Goal: Communication & Community: Connect with others

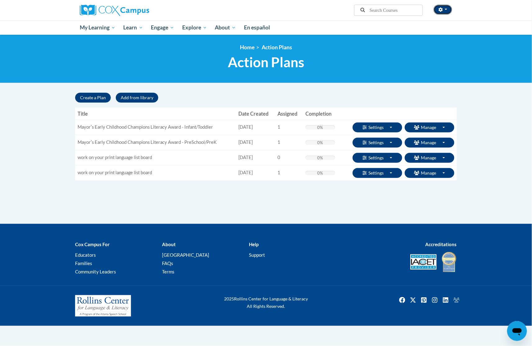
click at [438, 10] on icon "button" at bounding box center [440, 9] width 4 height 4
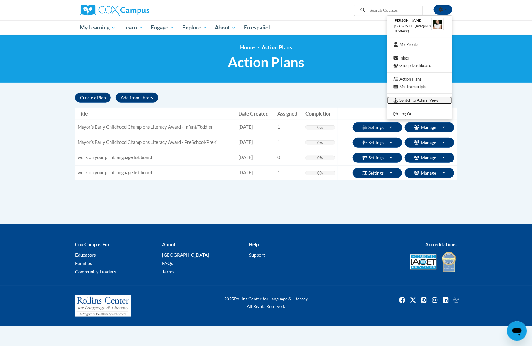
click at [407, 100] on link "Switch to Admin View" at bounding box center [419, 100] width 65 height 8
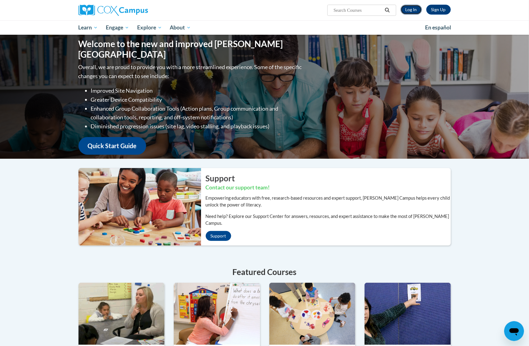
click at [413, 9] on link "Log In" at bounding box center [411, 10] width 21 height 10
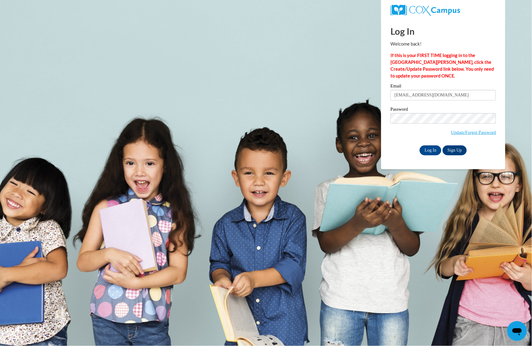
click at [466, 89] on label "Email" at bounding box center [442, 87] width 105 height 6
click at [466, 90] on input "theath@atlantaspeechschool.org" at bounding box center [442, 95] width 105 height 11
click at [454, 111] on label "Password" at bounding box center [442, 110] width 105 height 6
click at [372, 144] on body "Log In Welcome back! If this is your FIRST TIME logging in to the NEW Cox Campu…" at bounding box center [266, 173] width 532 height 346
click at [424, 151] on input "Log In" at bounding box center [430, 151] width 22 height 10
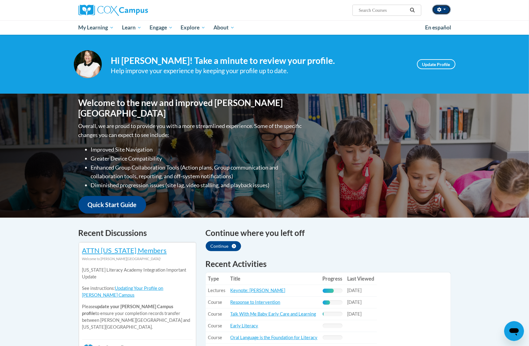
click at [441, 6] on button "button" at bounding box center [441, 10] width 19 height 10
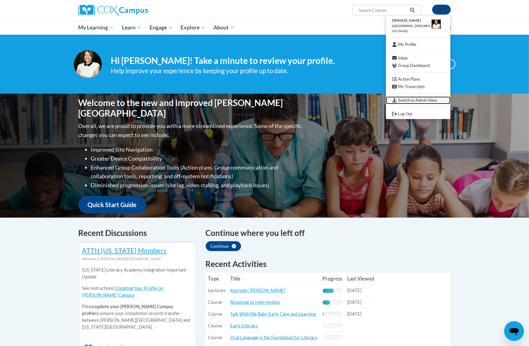
click at [420, 99] on link "Switch to Admin View" at bounding box center [418, 100] width 65 height 8
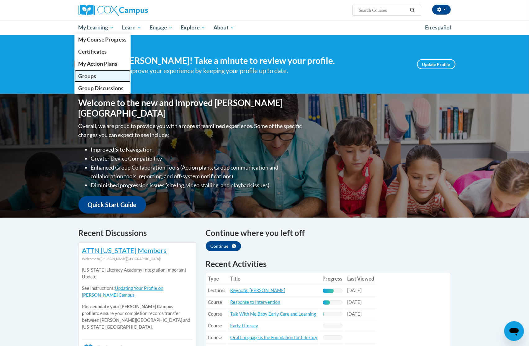
click at [97, 75] on link "Groups" at bounding box center [102, 76] width 56 height 12
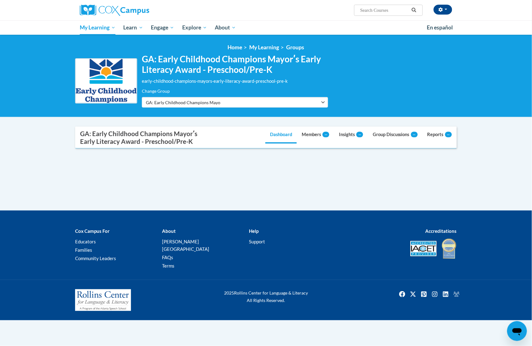
click at [296, 167] on div at bounding box center [266, 163] width 382 height 9
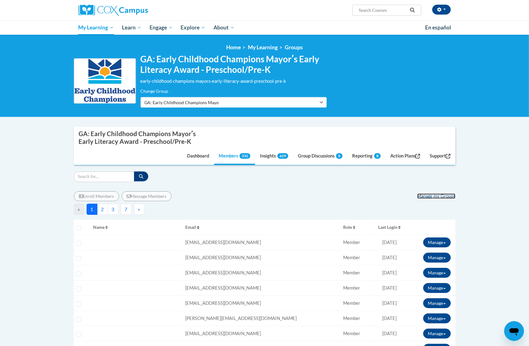
click at [438, 195] on link "Manage my Groups" at bounding box center [436, 196] width 38 height 5
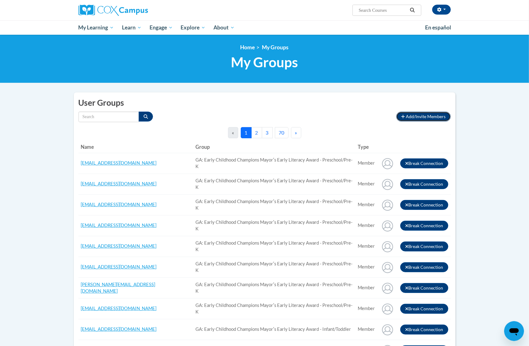
click at [430, 117] on span "Add/Invite Members" at bounding box center [426, 116] width 40 height 5
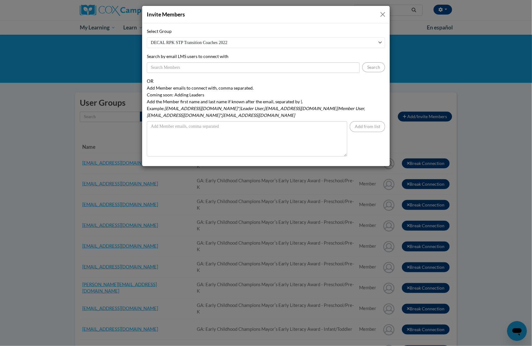
click at [199, 42] on select "DECAL RPK STP Transition Coaches 2022 GA: Early Childhood Champions Mayorʹs Ear…" at bounding box center [266, 42] width 238 height 11
select select "11908610-0000-0000-0000-000000000000"
click at [147, 37] on select "DECAL RPK STP Transition Coaches 2022 GA: Early Childhood Champions Mayorʹs Ear…" at bounding box center [266, 42] width 238 height 11
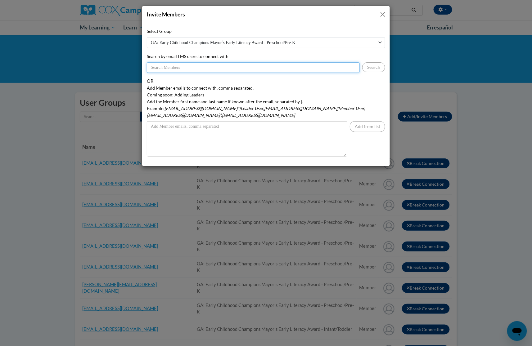
click at [208, 68] on input "Search by email LMS users to connect with" at bounding box center [253, 67] width 213 height 11
paste input "Collectiveofher@gmail.com"
type input "Collectiveofher@gmail.com"
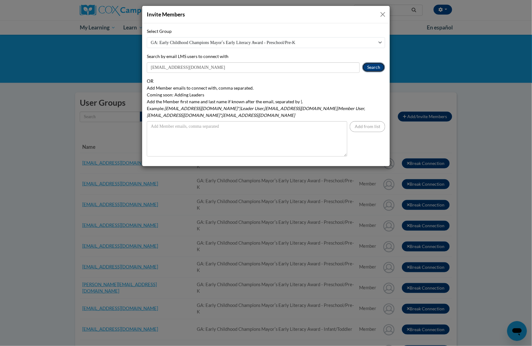
click at [371, 66] on button "Search" at bounding box center [373, 67] width 23 height 10
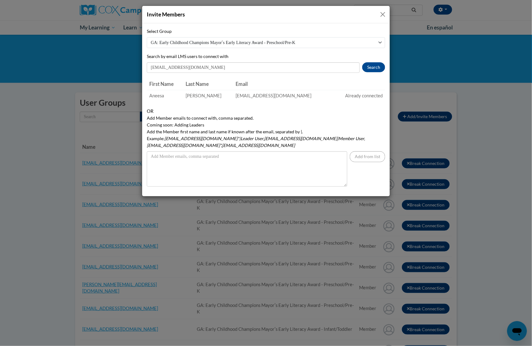
click at [307, 125] on label "Add Member emails to connect with, comma separated. Coming soon: Adding Leaders…" at bounding box center [266, 132] width 238 height 34
click at [307, 151] on textarea "Add Member emails to connect with, comma separated. Coming soon: Adding Leaders…" at bounding box center [247, 168] width 200 height 35
click at [380, 13] on button "Close" at bounding box center [383, 15] width 8 height 8
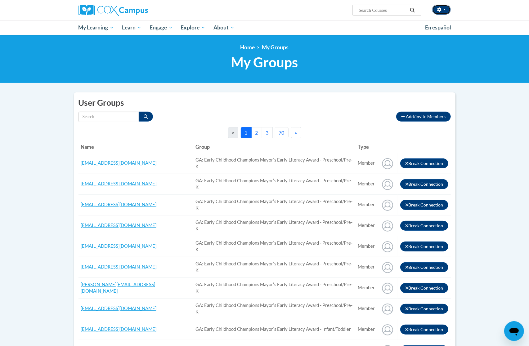
click at [437, 13] on button "button" at bounding box center [441, 10] width 19 height 10
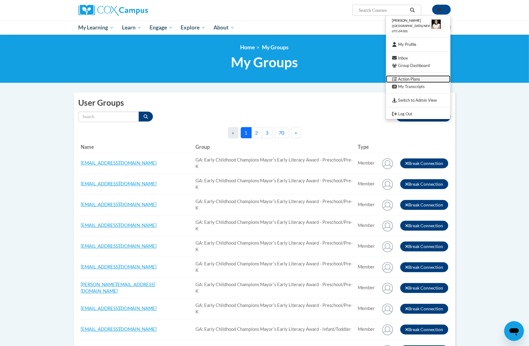
click at [417, 78] on link "Action Plans" at bounding box center [418, 79] width 65 height 8
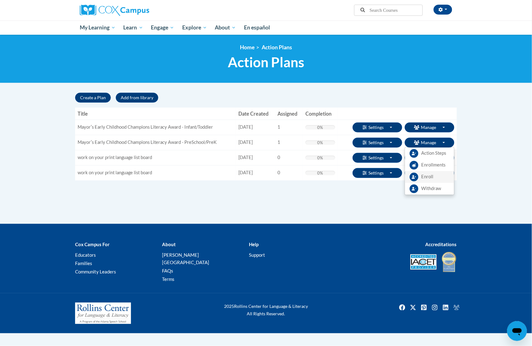
click at [431, 176] on span "Enroll" at bounding box center [427, 177] width 12 height 7
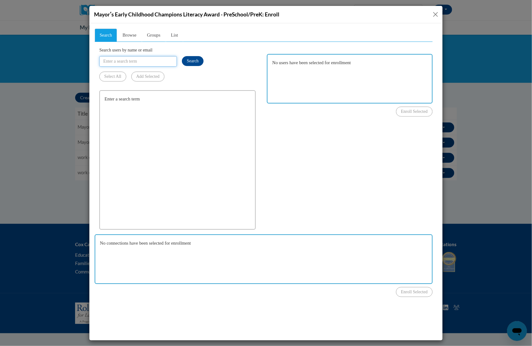
click at [132, 59] on input "Search users by name or email" at bounding box center [138, 61] width 78 height 11
type input "Collectiveofher@gmail.com"
click at [195, 56] on button "Search" at bounding box center [193, 61] width 22 height 10
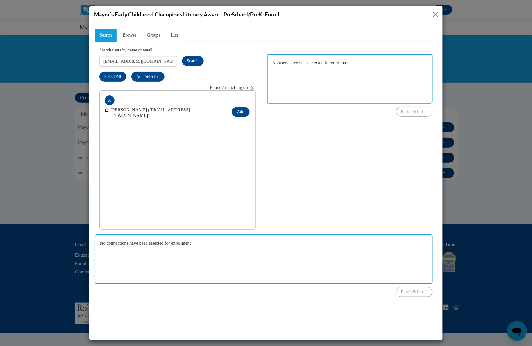
click at [105, 108] on input "checkbox" at bounding box center [106, 110] width 4 height 4
checkbox input "true"
click at [238, 111] on button "Add" at bounding box center [239, 112] width 17 height 10
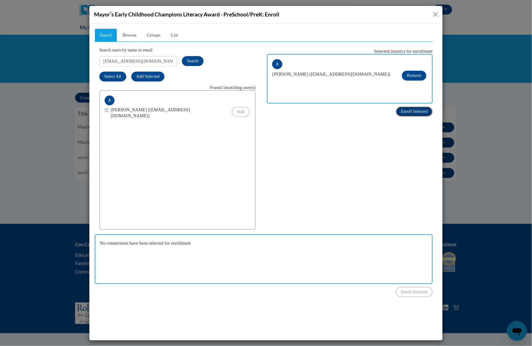
click at [406, 113] on span "Enroll Selected" at bounding box center [414, 111] width 27 height 5
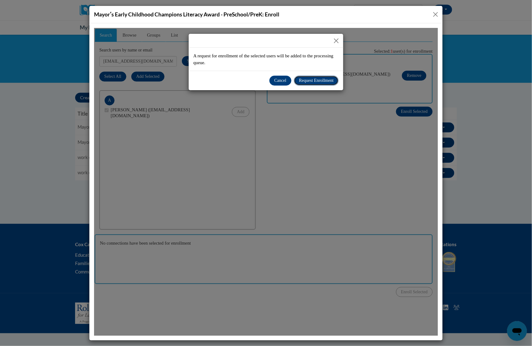
click at [320, 78] on span "Request Enrollment" at bounding box center [315, 80] width 35 height 5
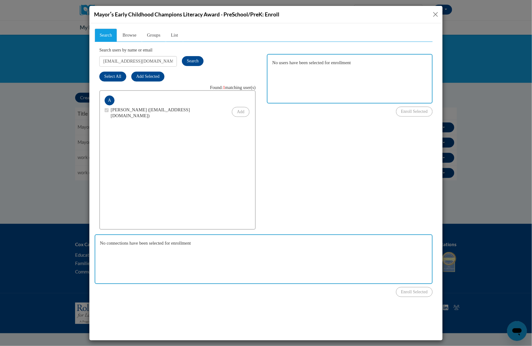
click at [436, 13] on button "Close" at bounding box center [436, 15] width 8 height 8
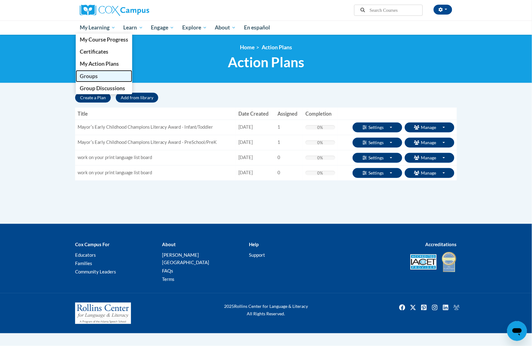
click at [91, 79] on span "Groups" at bounding box center [89, 76] width 18 height 7
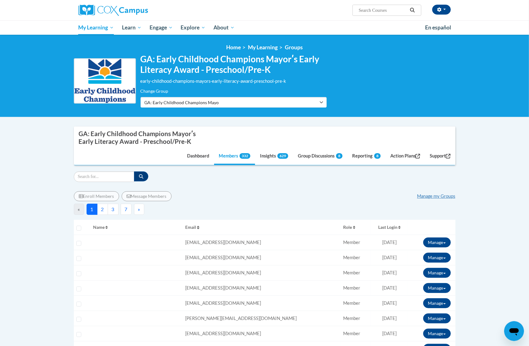
drag, startPoint x: 262, startPoint y: 187, endPoint x: 208, endPoint y: 192, distance: 54.6
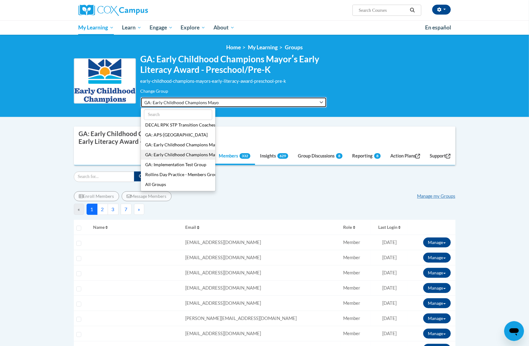
click at [253, 102] on button "GA: Early Childhood Champions Mayorʹs Early Literacy Award - Preschool/Pre-K" at bounding box center [234, 102] width 186 height 11
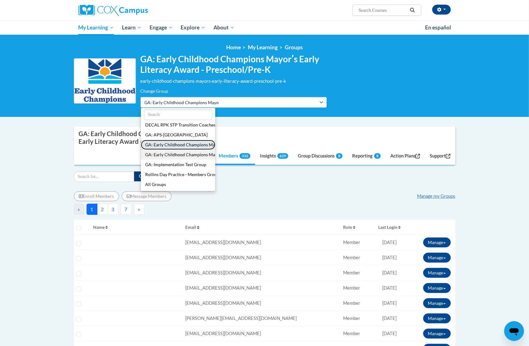
click at [149, 141] on button "GA: Early Childhood Champions Mayorʹs Early Literacy Award - Infant/Toddler" at bounding box center [178, 145] width 74 height 10
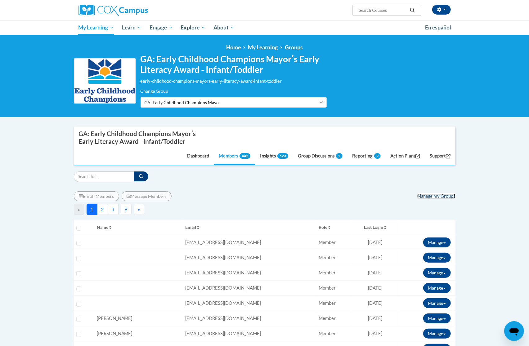
click at [431, 197] on link "Manage my Groups" at bounding box center [436, 196] width 38 height 5
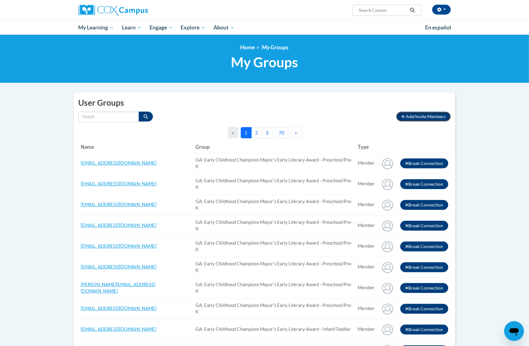
click at [417, 117] on span "Add/Invite Members" at bounding box center [426, 116] width 40 height 5
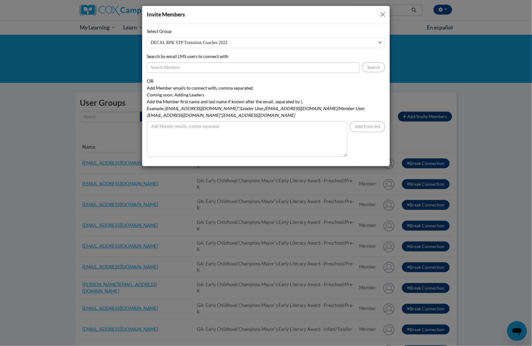
click at [200, 41] on select "DECAL RPK STP Transition Coaches 2022 GA: Early Childhood Champions Mayorʹs Ear…" at bounding box center [266, 42] width 238 height 11
select select "11908590-0000-0000-0000-000000000000"
click at [147, 37] on select "DECAL RPK STP Transition Coaches 2022 GA: Early Childhood Champions Mayorʹs Ear…" at bounding box center [266, 42] width 238 height 11
click at [195, 83] on div "OR" at bounding box center [266, 81] width 238 height 7
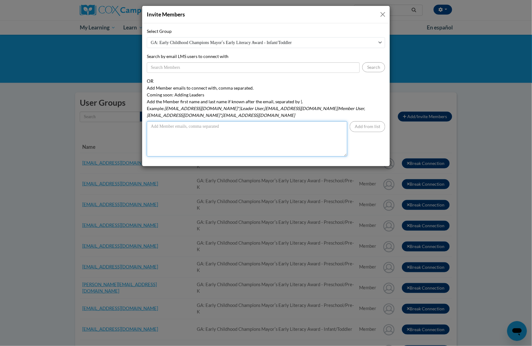
click at [179, 121] on textarea "Add Member emails to connect with, comma separated. Coming soon: Adding Leaders…" at bounding box center [247, 138] width 200 height 35
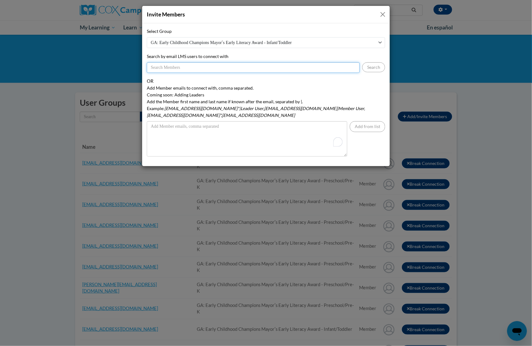
click at [169, 69] on input "Search by email LMS users to connect with" at bounding box center [253, 67] width 213 height 11
paste input "bridget.coombs@yahoo.com caharrington7@gmail.com Amanda.rivera@whitefoord.org w…"
drag, startPoint x: 356, startPoint y: 66, endPoint x: 206, endPoint y: 69, distance: 150.5
click at [206, 69] on input "bridget.coombs@yahoo.com caharrington7@gmail.com Amanda.rivera@whitefoord.org w…" at bounding box center [253, 67] width 213 height 11
drag, startPoint x: 206, startPoint y: 69, endPoint x: 212, endPoint y: 66, distance: 6.7
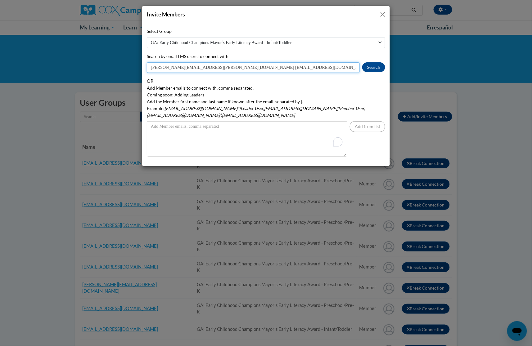
click at [213, 66] on input "bridget.coombs@yahoo.com caharrington7@gmail.com Amanda.rivera@whitefoord.org w…" at bounding box center [253, 67] width 213 height 11
drag, startPoint x: 204, startPoint y: 67, endPoint x: 394, endPoint y: 88, distance: 190.7
click at [394, 88] on div "Invite Members Select Group DECAL RPK STP Transition Coaches 2022 GA: Early Chi…" at bounding box center [266, 173] width 532 height 346
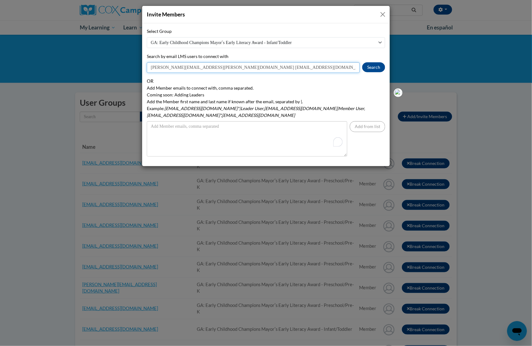
click at [219, 69] on input "bridget.coombs@yahoo.com caharrington7@gmail.com Amanda.rivera@whitefoord.org w…" at bounding box center [253, 67] width 213 height 11
drag, startPoint x: 205, startPoint y: 68, endPoint x: 357, endPoint y: 68, distance: 152.0
click at [357, 68] on input "bridget.coombs@yahoo.com caharrington7@gmail.com Amanda.rivera@whitefoord.org w…" at bounding box center [253, 67] width 213 height 11
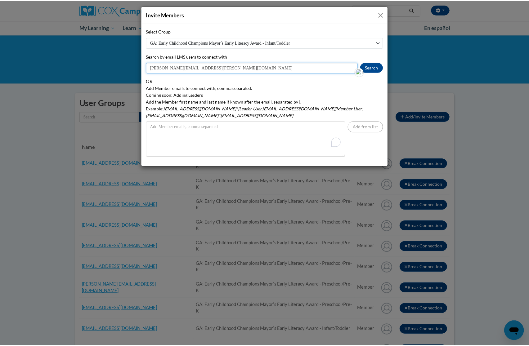
scroll to position [0, 0]
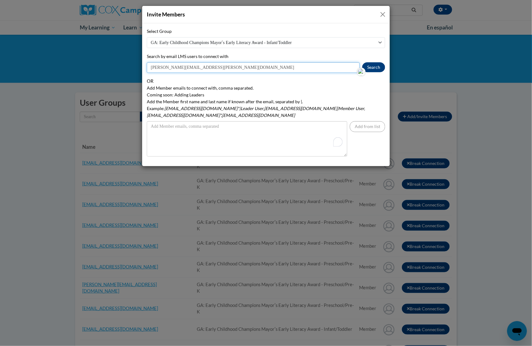
type input "[PERSON_NAME][EMAIL_ADDRESS][PERSON_NAME][DOMAIN_NAME]"
click at [369, 68] on button "Search" at bounding box center [373, 67] width 23 height 10
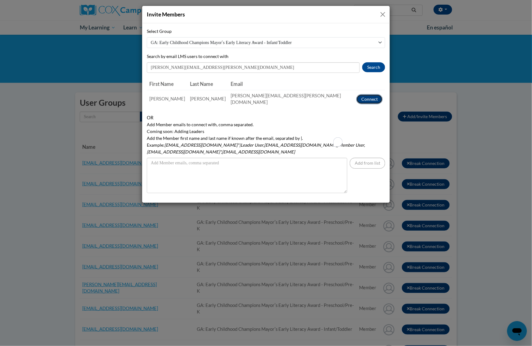
click at [373, 96] on button "Connect" at bounding box center [369, 99] width 26 height 10
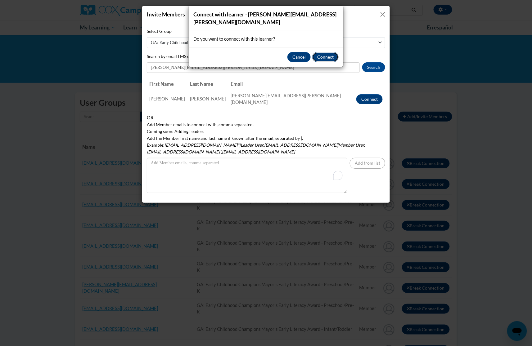
click at [321, 52] on button "Connect" at bounding box center [325, 57] width 26 height 10
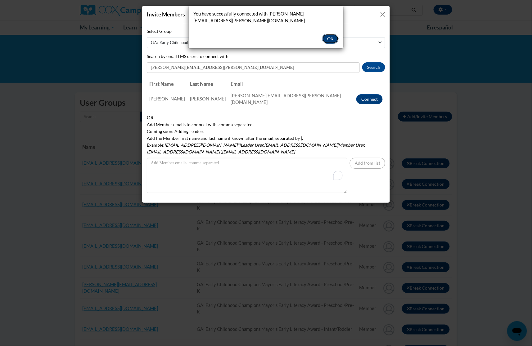
click at [329, 34] on button "OK" at bounding box center [330, 39] width 16 height 10
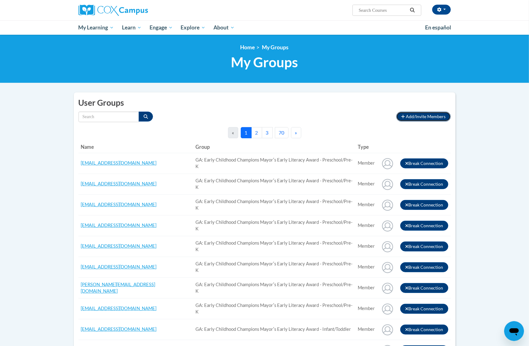
click at [411, 113] on button "Add/Invite Members" at bounding box center [423, 117] width 54 height 10
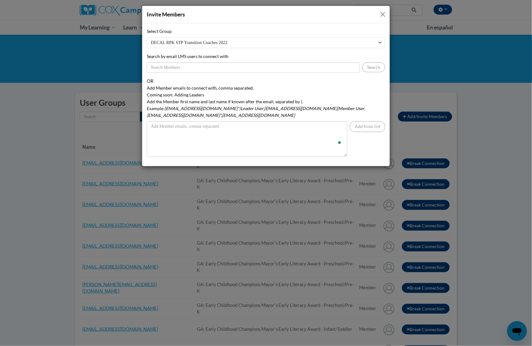
drag, startPoint x: 286, startPoint y: 43, endPoint x: 285, endPoint y: 47, distance: 3.2
click at [286, 43] on select "DECAL RPK STP Transition Coaches 2022 GA: Early Childhood Champions Mayorʹs Ear…" at bounding box center [266, 42] width 238 height 11
select select "11908590-0000-0000-0000-000000000000"
click at [147, 37] on select "DECAL RPK STP Transition Coaches 2022 GA: Early Childhood Champions Mayorʹs Ear…" at bounding box center [266, 42] width 238 height 11
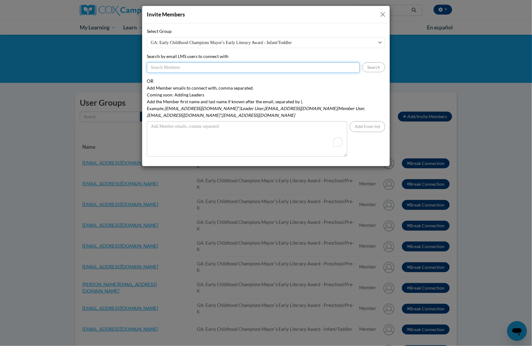
click at [273, 69] on input "Search by email LMS users to connect with" at bounding box center [253, 67] width 213 height 11
paste input "caharrington7@gmail.com Amanda.rivera@whitefoord.org winnie1601@hotmail.com"
drag, startPoint x: 202, startPoint y: 68, endPoint x: 325, endPoint y: 70, distance: 123.8
click at [325, 70] on input "caharrington7@gmail.com Amanda.rivera@whitefoord.org winnie1601@hotmail.com" at bounding box center [253, 67] width 213 height 11
click at [151, 68] on input "[EMAIL_ADDRESS][DOMAIN_NAME]" at bounding box center [253, 67] width 213 height 11
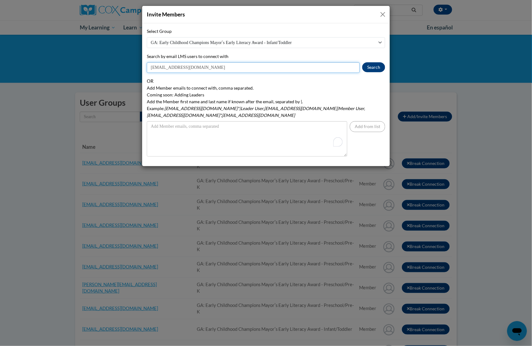
type input "[EMAIL_ADDRESS][DOMAIN_NAME]"
click at [364, 69] on button "Search" at bounding box center [373, 67] width 23 height 10
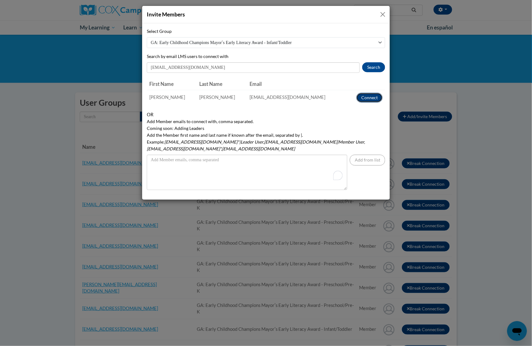
click at [366, 97] on button "Connect" at bounding box center [369, 98] width 26 height 10
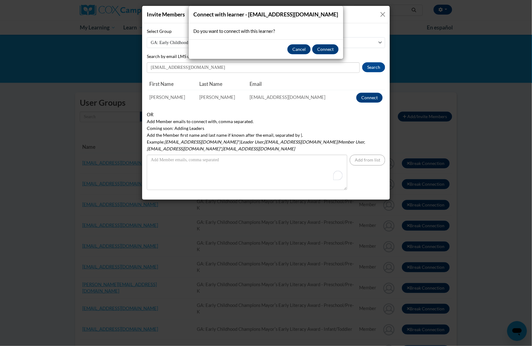
click at [322, 55] on div "Cancel Connect" at bounding box center [266, 49] width 155 height 20
click at [319, 47] on button "Connect" at bounding box center [325, 49] width 26 height 10
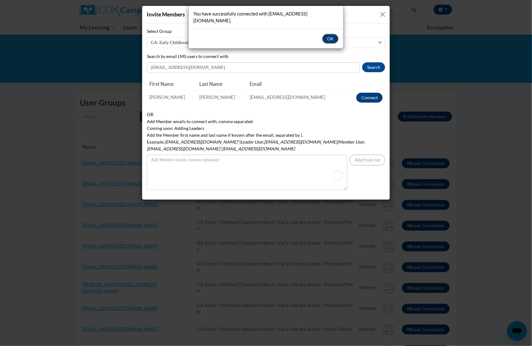
click at [329, 34] on button "OK" at bounding box center [330, 39] width 16 height 10
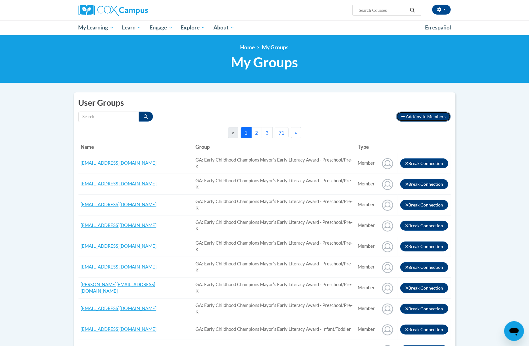
click at [407, 114] on span "Add/Invite Members" at bounding box center [426, 116] width 40 height 5
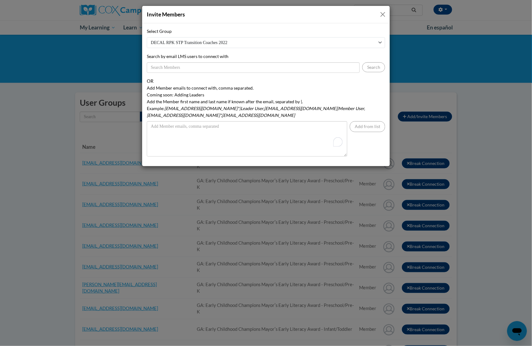
click at [337, 41] on select "DECAL RPK STP Transition Coaches 2022 GA: Early Childhood Champions Mayorʹs Ear…" at bounding box center [266, 42] width 238 height 11
select select "11908590-0000-0000-0000-000000000000"
click at [147, 37] on select "DECAL RPK STP Transition Coaches 2022 GA: Early Childhood Champions Mayorʹs Ear…" at bounding box center [266, 42] width 238 height 11
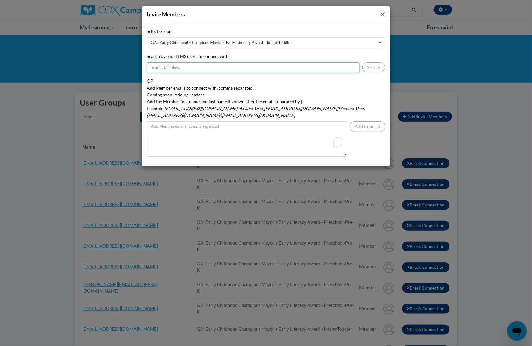
click at [301, 69] on input "Search by email LMS users to connect with" at bounding box center [253, 67] width 213 height 11
paste input "Amanda.rivera@whitefoord.org winnie1601@hotmail.com"
drag, startPoint x: 214, startPoint y: 67, endPoint x: 284, endPoint y: 66, distance: 70.1
click at [284, 66] on input "Amanda.rivera@whitefoord.org winnie1601@hotmail.com" at bounding box center [253, 67] width 213 height 11
type input "[PERSON_NAME][EMAIL_ADDRESS][PERSON_NAME][DOMAIN_NAME]"
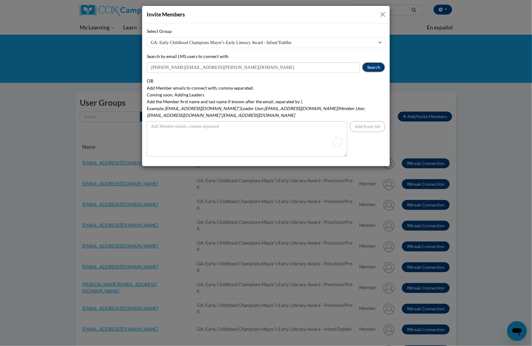
click at [370, 67] on button "Search" at bounding box center [373, 67] width 23 height 10
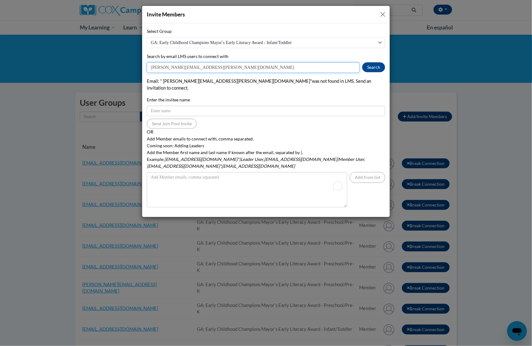
click at [186, 69] on input "[PERSON_NAME][EMAIL_ADDRESS][PERSON_NAME][DOMAIN_NAME]" at bounding box center [253, 67] width 213 height 11
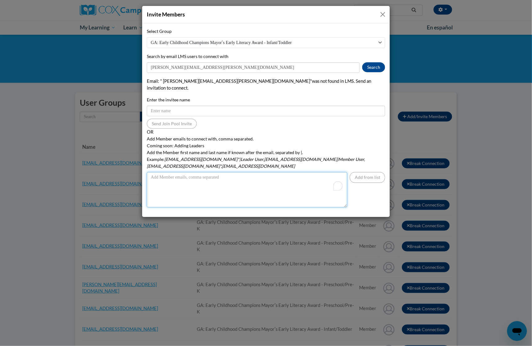
click at [208, 172] on textarea "Add Member emails to connect with, comma separated. Coming soon: Adding Leaders…" at bounding box center [247, 189] width 200 height 35
paste textarea "[PERSON_NAME][EMAIL_ADDRESS][PERSON_NAME][DOMAIN_NAME]"
type textarea "[PERSON_NAME][EMAIL_ADDRESS][PERSON_NAME][DOMAIN_NAME]"
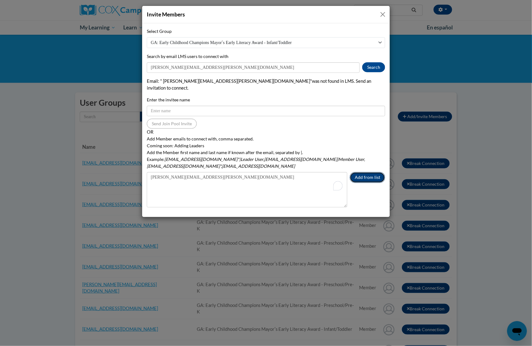
click at [363, 172] on button "Add from list" at bounding box center [367, 177] width 35 height 11
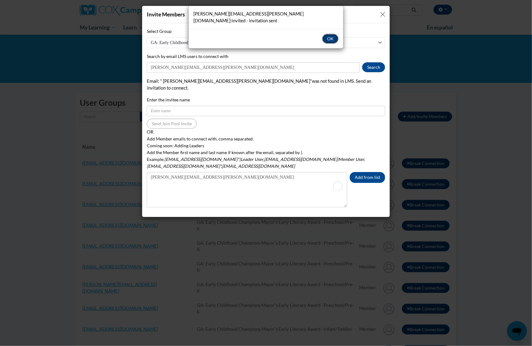
click at [326, 34] on button "OK" at bounding box center [330, 39] width 16 height 10
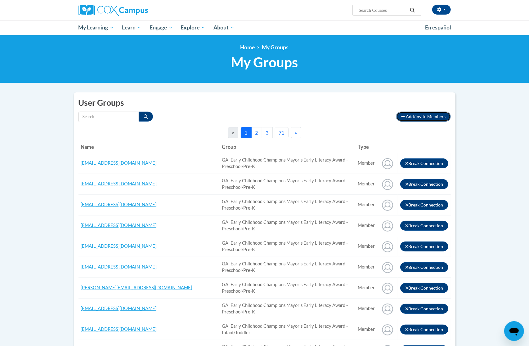
click at [416, 114] on span "Add/Invite Members" at bounding box center [426, 116] width 40 height 5
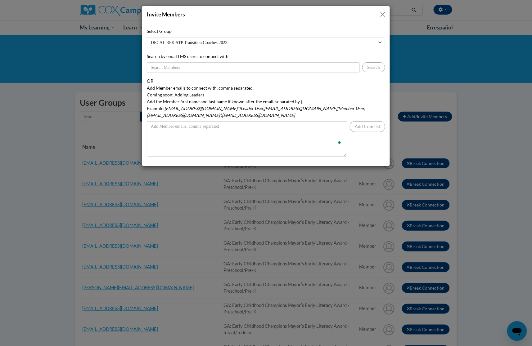
click at [232, 47] on select "DECAL RPK STP Transition Coaches 2022 GA: Early Childhood Champions Mayorʹs Ear…" at bounding box center [266, 42] width 238 height 11
select select "11908590-0000-0000-0000-000000000000"
click at [147, 37] on select "DECAL RPK STP Transition Coaches 2022 GA: Early Childhood Champions Mayorʹs Ear…" at bounding box center [266, 42] width 238 height 11
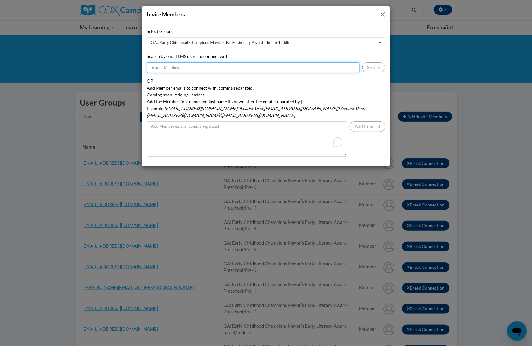
click at [233, 66] on input "Search by email LMS users to connect with" at bounding box center [253, 67] width 213 height 11
paste input "[EMAIL_ADDRESS][DOMAIN_NAME]"
type input "[EMAIL_ADDRESS][DOMAIN_NAME]"
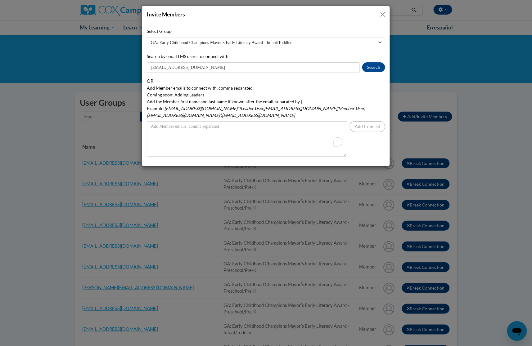
click at [288, 93] on label "Add Member emails to connect with, comma separated. Coming soon: Adding Leaders…" at bounding box center [266, 102] width 238 height 34
click at [288, 121] on textarea "Add Member emails to connect with, comma separated. Coming soon: Adding Leaders…" at bounding box center [247, 138] width 200 height 35
click at [382, 68] on button "Search" at bounding box center [373, 67] width 23 height 10
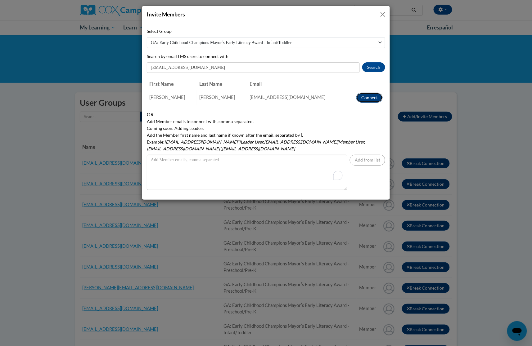
click at [366, 97] on button "Connect" at bounding box center [369, 98] width 26 height 10
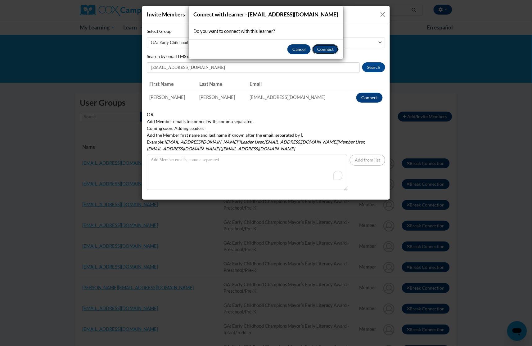
click at [316, 46] on button "Connect" at bounding box center [325, 49] width 26 height 10
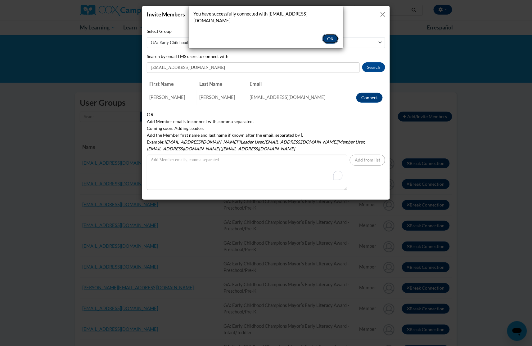
click at [330, 34] on button "OK" at bounding box center [330, 39] width 16 height 10
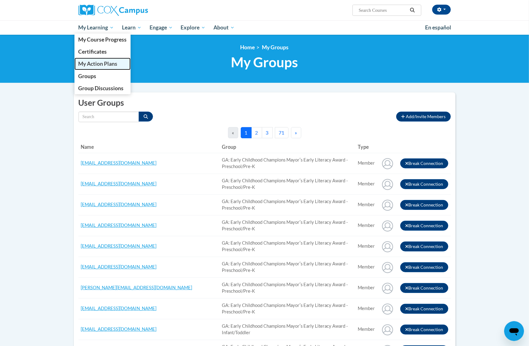
click at [93, 65] on span "My Action Plans" at bounding box center [97, 64] width 39 height 7
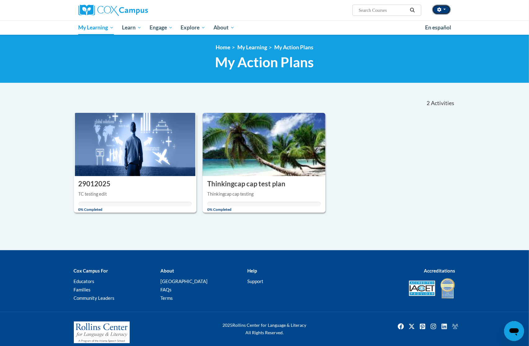
click at [446, 10] on span "button" at bounding box center [444, 9] width 2 height 1
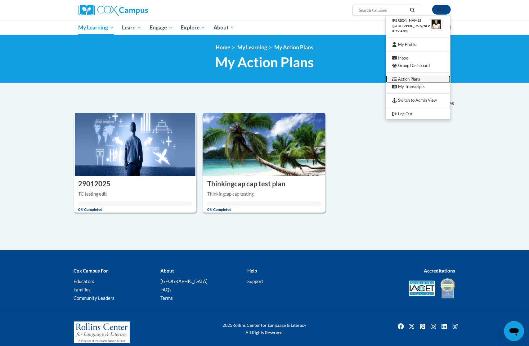
click at [414, 77] on link "Action Plans" at bounding box center [418, 79] width 65 height 8
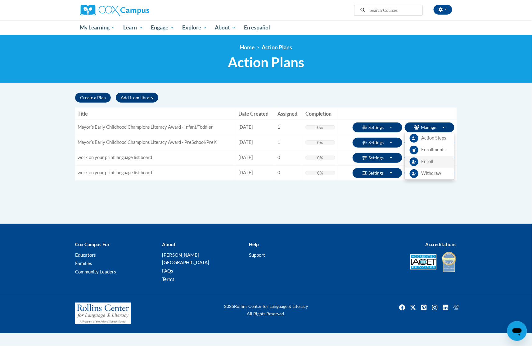
click at [424, 160] on span "Enroll" at bounding box center [427, 162] width 12 height 7
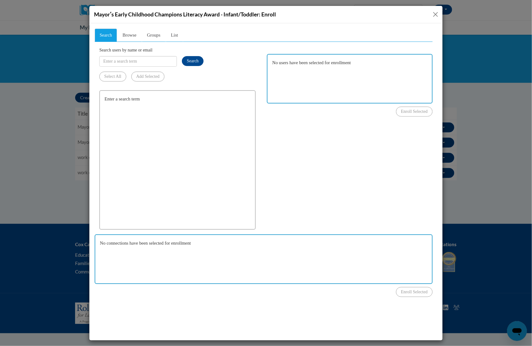
drag, startPoint x: 240, startPoint y: 50, endPoint x: 213, endPoint y: 52, distance: 27.7
click at [240, 50] on div "Search users by name or email Search" at bounding box center [177, 56] width 156 height 20
click at [134, 56] on input "Search users by name or email" at bounding box center [138, 61] width 78 height 11
paste input "[PERSON_NAME][EMAIL_ADDRESS][PERSON_NAME][DOMAIN_NAME]"
type input "[PERSON_NAME][EMAIL_ADDRESS][PERSON_NAME][DOMAIN_NAME]"
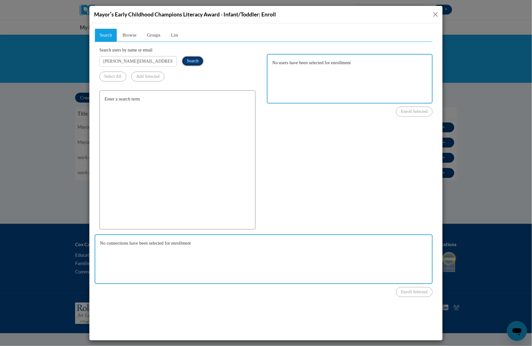
click at [190, 64] on button "Search" at bounding box center [193, 61] width 22 height 10
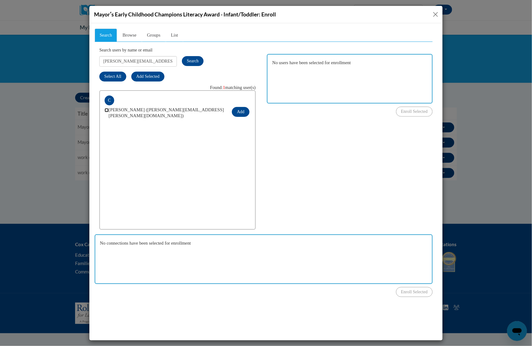
click at [106, 110] on input "checkbox" at bounding box center [106, 110] width 4 height 4
checkbox input "true"
click at [235, 108] on button "Add" at bounding box center [239, 112] width 17 height 10
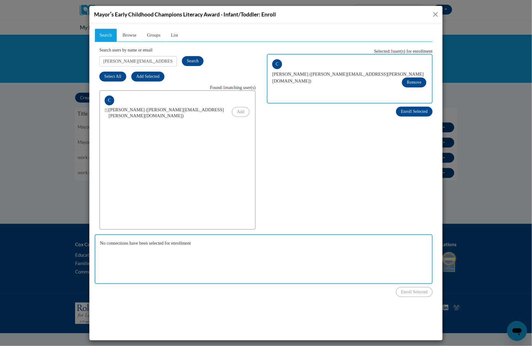
click at [252, 58] on div "[PERSON_NAME][EMAIL_ADDRESS][PERSON_NAME][DOMAIN_NAME] Search" at bounding box center [177, 61] width 156 height 11
click at [158, 62] on input "[PERSON_NAME][EMAIL_ADDRESS][PERSON_NAME][DOMAIN_NAME]" at bounding box center [138, 61] width 78 height 11
paste input "[EMAIL_ADDRESS]"
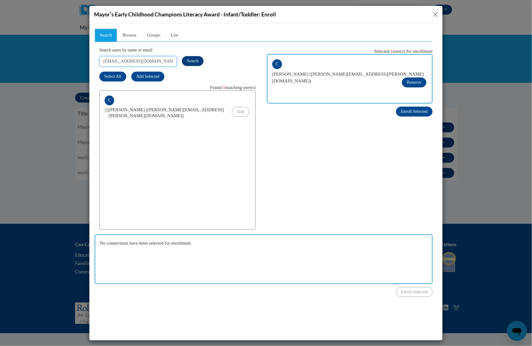
type input "[EMAIL_ADDRESS][DOMAIN_NAME]"
click at [193, 60] on span "Search" at bounding box center [192, 60] width 12 height 5
click at [106, 109] on input "checkbox" at bounding box center [106, 110] width 4 height 4
checkbox input "true"
click at [238, 109] on button "Add" at bounding box center [239, 112] width 17 height 10
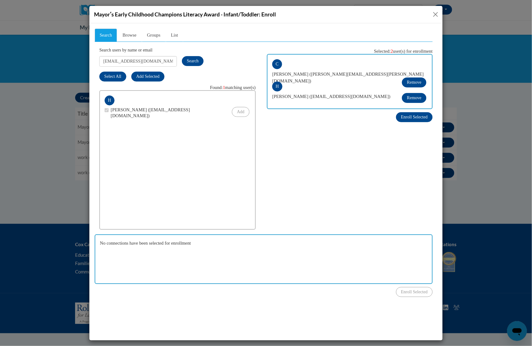
drag, startPoint x: 252, startPoint y: 49, endPoint x: 246, endPoint y: 50, distance: 5.4
click at [252, 49] on div "Search users by name or email [EMAIL_ADDRESS][DOMAIN_NAME] Search" at bounding box center [177, 56] width 156 height 20
click at [135, 64] on input "[EMAIL_ADDRESS][DOMAIN_NAME]" at bounding box center [138, 61] width 78 height 11
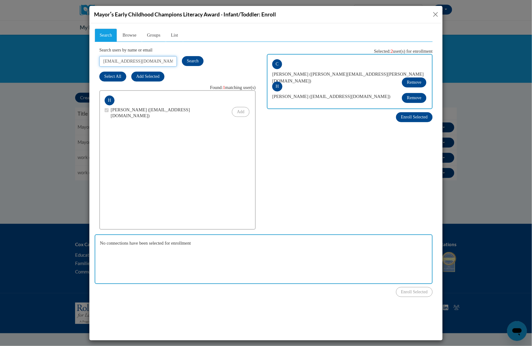
paste input "[PERSON_NAME][EMAIL_ADDRESS][PERSON_NAME][DOMAIN_NAME]"
click at [199, 59] on button "Search" at bounding box center [193, 61] width 22 height 10
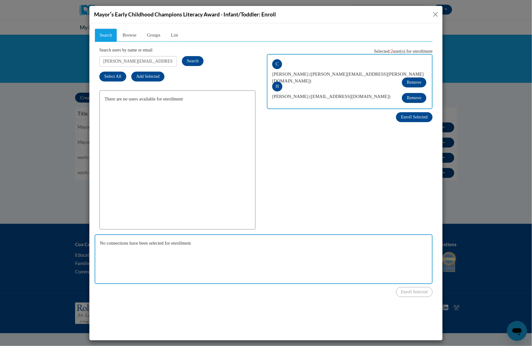
click at [188, 49] on div "Search users by name or email [PERSON_NAME][EMAIL_ADDRESS][PERSON_NAME][DOMAIN_…" at bounding box center [177, 56] width 156 height 20
click at [137, 60] on input "[PERSON_NAME][EMAIL_ADDRESS][PERSON_NAME][DOMAIN_NAME]" at bounding box center [138, 61] width 78 height 11
click at [136, 60] on input "[PERSON_NAME][EMAIL_ADDRESS][PERSON_NAME][DOMAIN_NAME]" at bounding box center [138, 61] width 78 height 11
paste input "[EMAIL_ADDRESS][DOMAIN_NAME]"
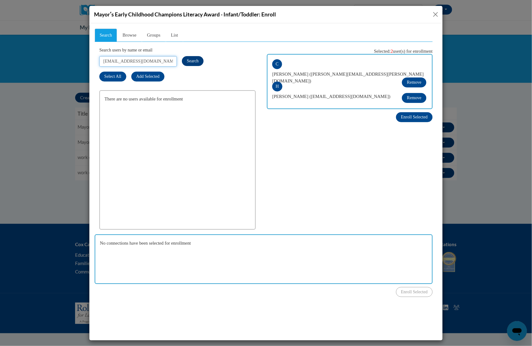
type input "[EMAIL_ADDRESS][DOMAIN_NAME]"
click at [192, 59] on span "Search" at bounding box center [192, 60] width 12 height 5
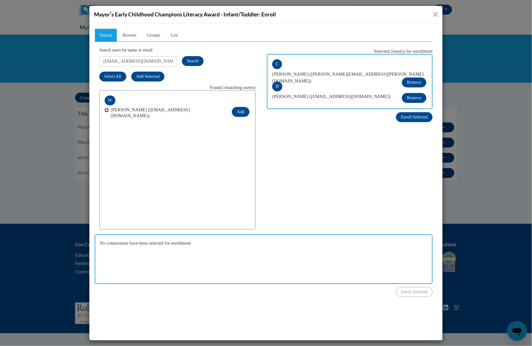
click at [105, 109] on input "checkbox" at bounding box center [106, 110] width 4 height 4
checkbox input "true"
click at [240, 110] on button "Add" at bounding box center [239, 112] width 17 height 10
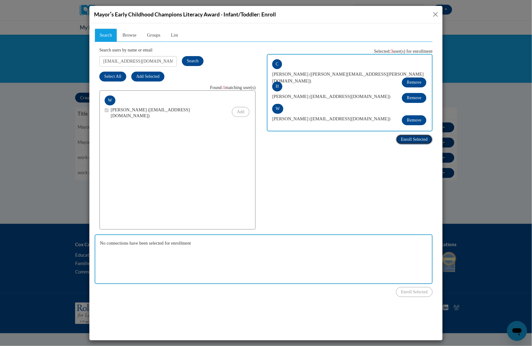
click at [414, 137] on span "Enroll Selected" at bounding box center [414, 139] width 27 height 5
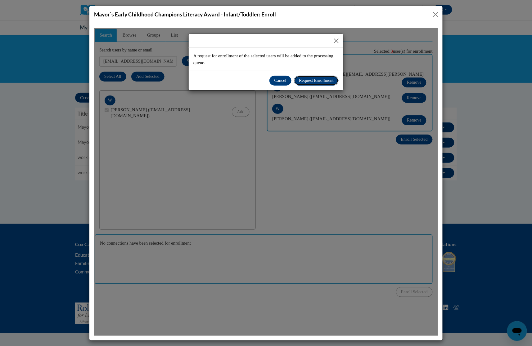
click at [325, 81] on span "Request Enrollment" at bounding box center [315, 80] width 35 height 5
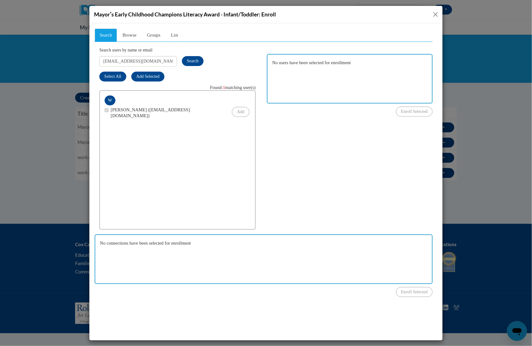
click at [437, 15] on button "Close" at bounding box center [436, 15] width 8 height 8
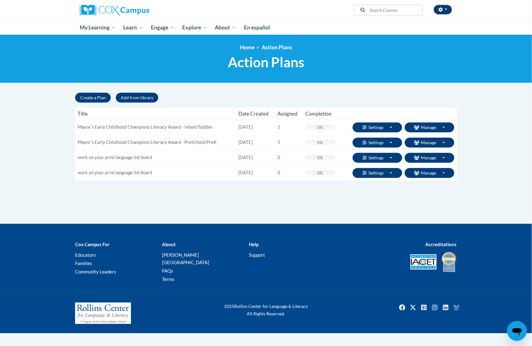
click at [447, 10] on button "button" at bounding box center [442, 10] width 19 height 10
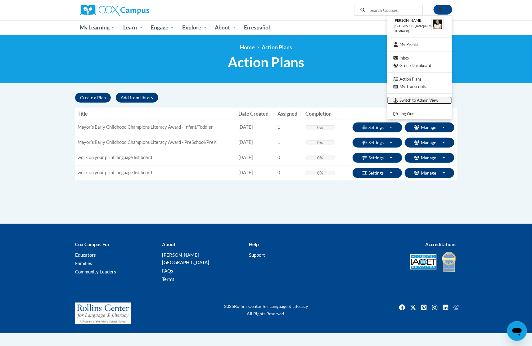
drag, startPoint x: 421, startPoint y: 100, endPoint x: 411, endPoint y: 100, distance: 9.6
click at [421, 100] on link "Switch to Admin View" at bounding box center [419, 100] width 65 height 8
